Goal: Task Accomplishment & Management: Use online tool/utility

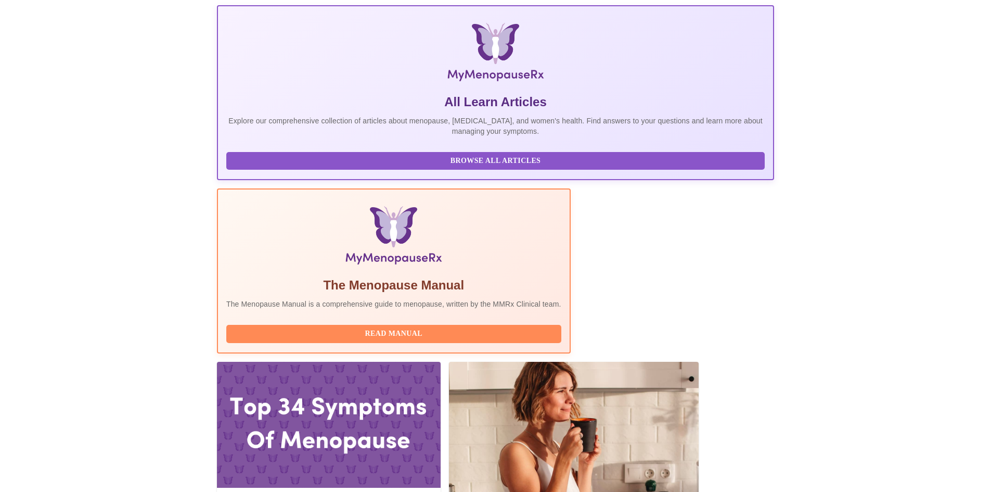
scroll to position [156, 0]
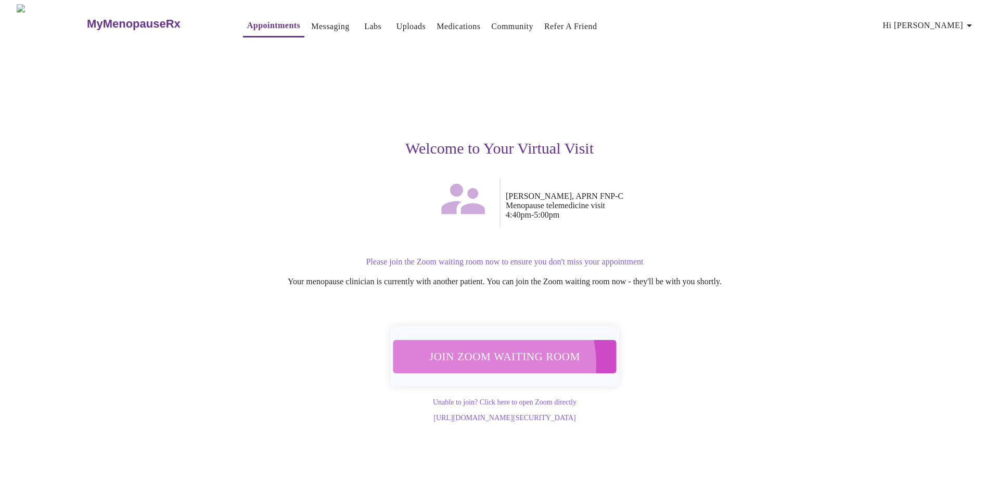
click at [474, 358] on span "Join Zoom Waiting Room" at bounding box center [504, 356] width 203 height 20
